Goal: Find specific page/section

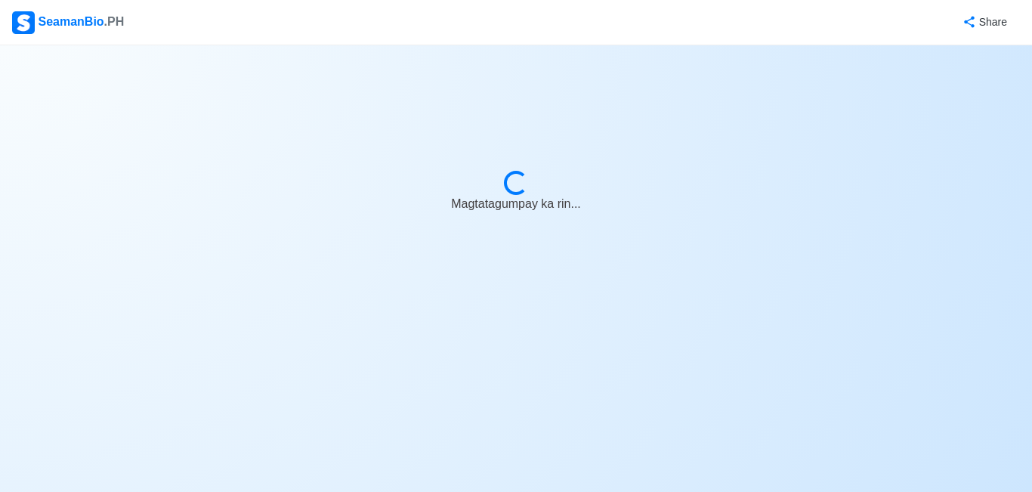
select select "Cadet"
